Goal: Check status

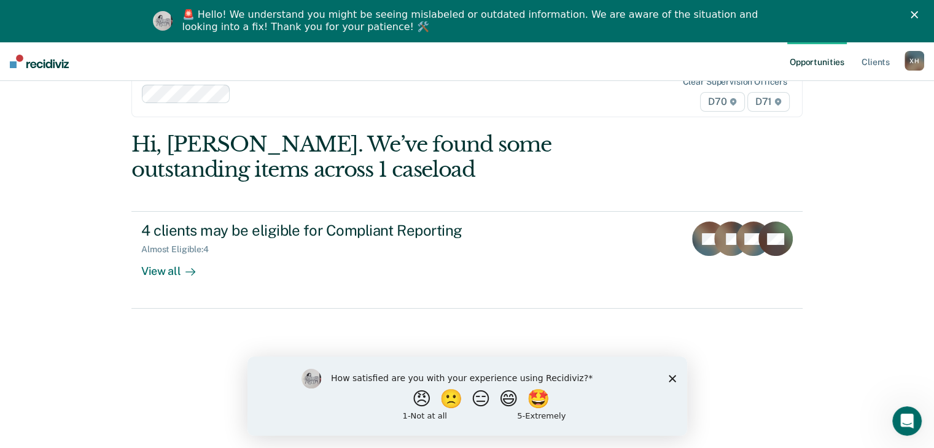
scroll to position [42, 0]
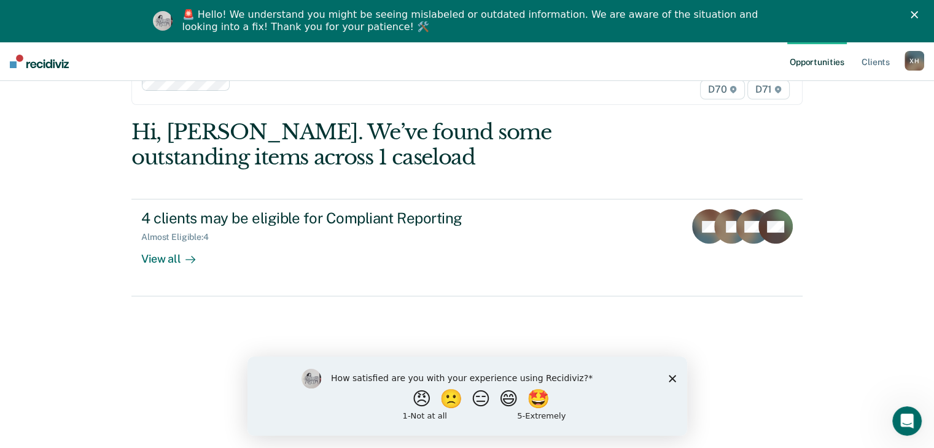
drag, startPoint x: 675, startPoint y: 378, endPoint x: 674, endPoint y: 365, distance: 13.6
click at [635, 378] on icon "Close survey" at bounding box center [671, 377] width 7 height 7
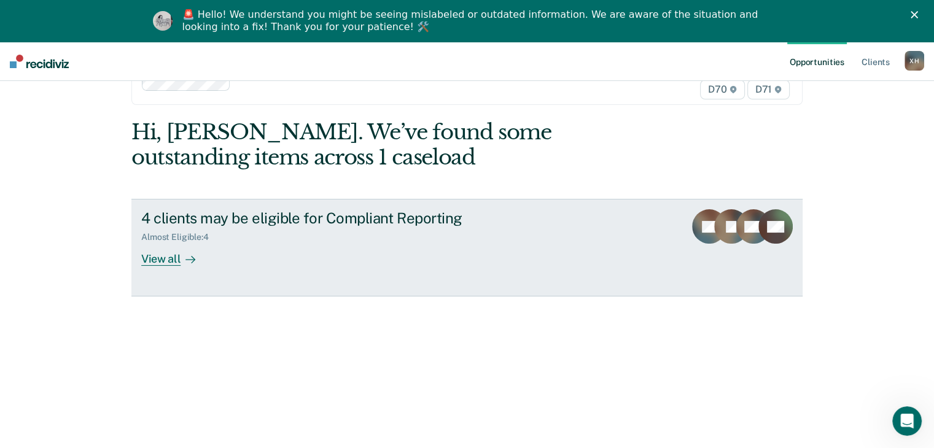
click at [180, 260] on div at bounding box center [187, 259] width 15 height 14
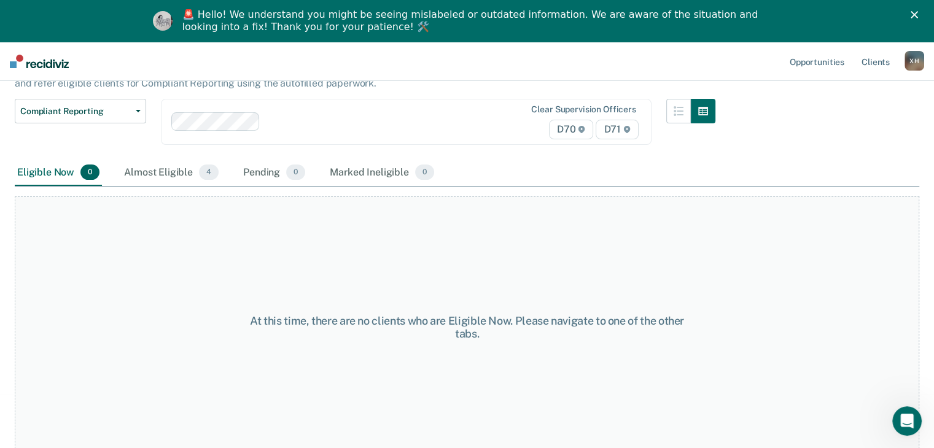
scroll to position [104, 0]
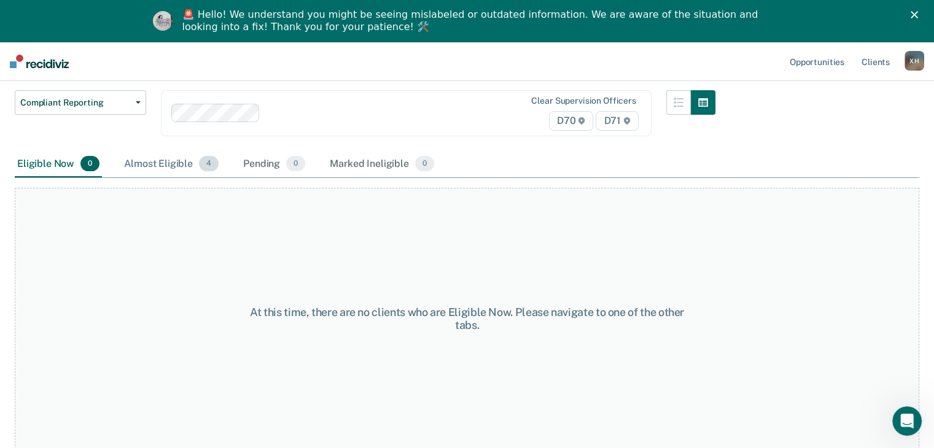
click at [174, 163] on div "Almost Eligible 4" at bounding box center [171, 164] width 99 height 27
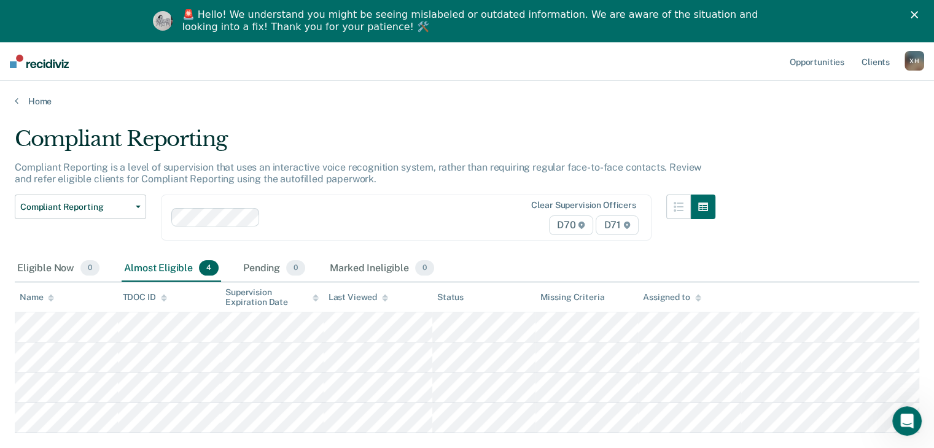
scroll to position [0, 0]
